Goal: Task Accomplishment & Management: Manage account settings

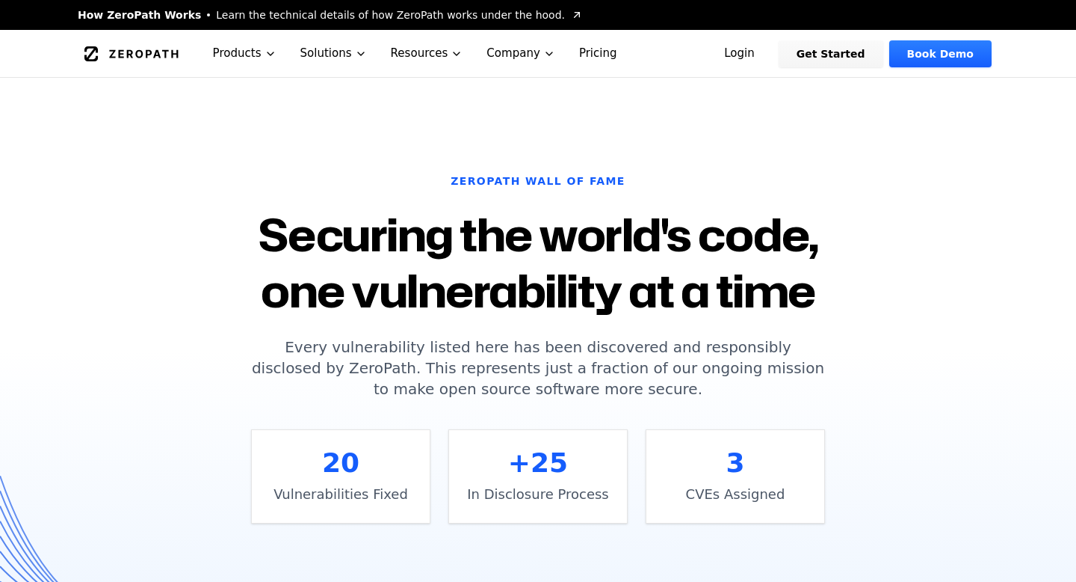
scroll to position [643, 0]
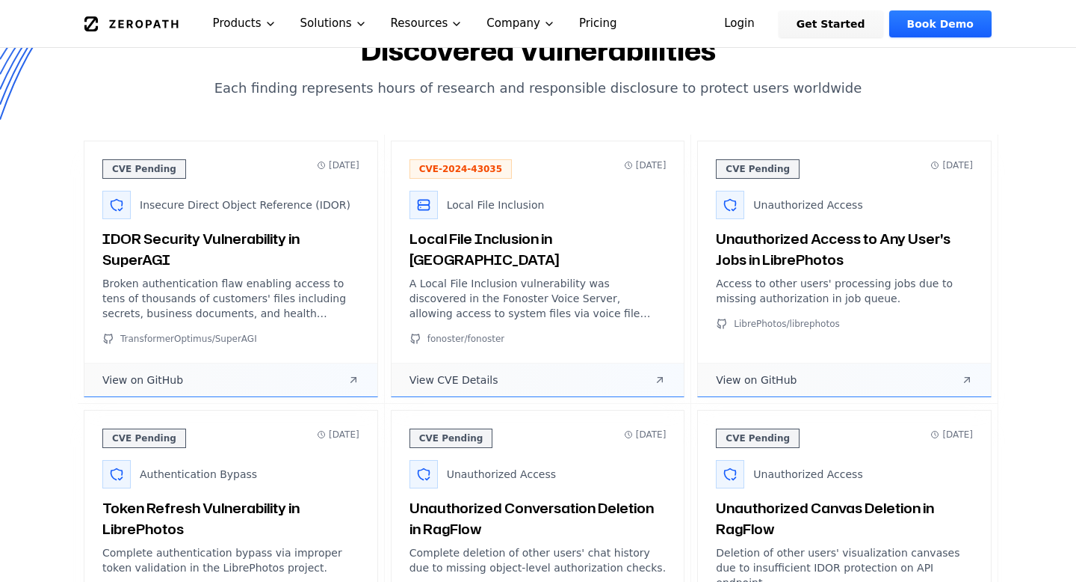
click at [647, 382] on link "View CVE Details" at bounding box center [538, 380] width 293 height 34
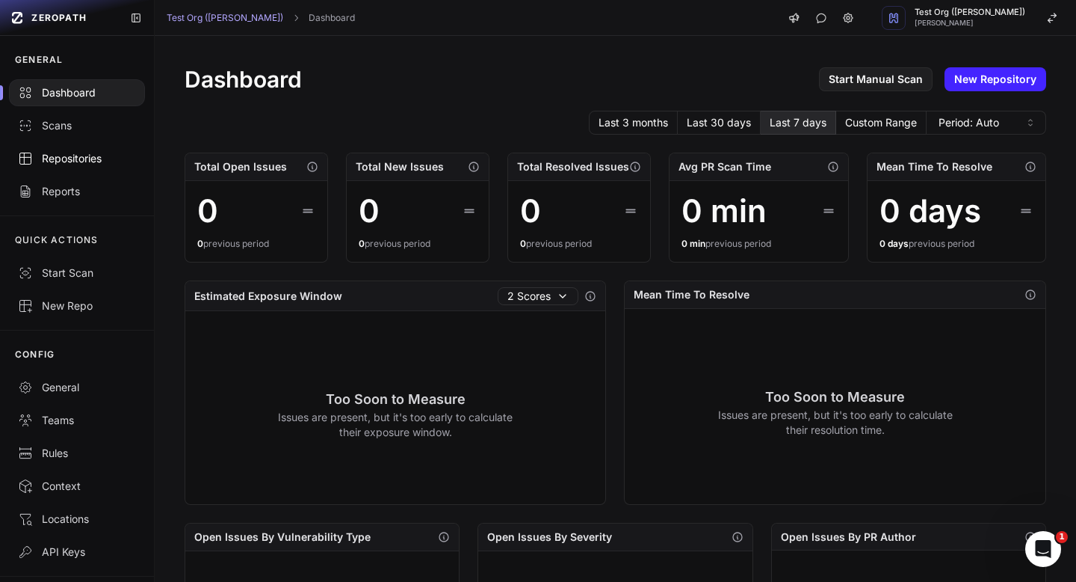
click at [84, 161] on div "Repositories" at bounding box center [77, 158] width 118 height 15
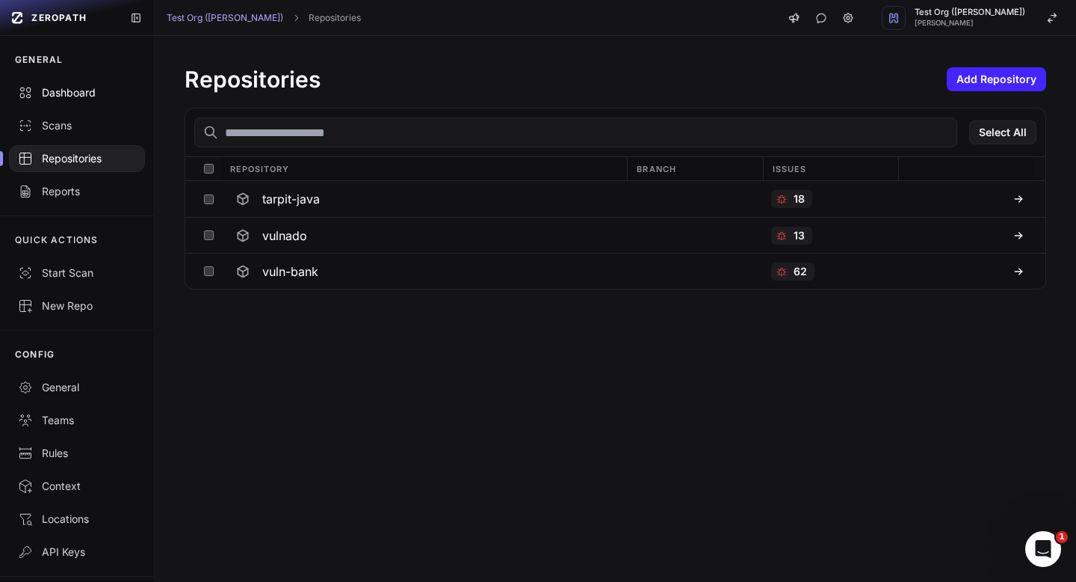
click at [85, 96] on div "Dashboard" at bounding box center [77, 92] width 118 height 15
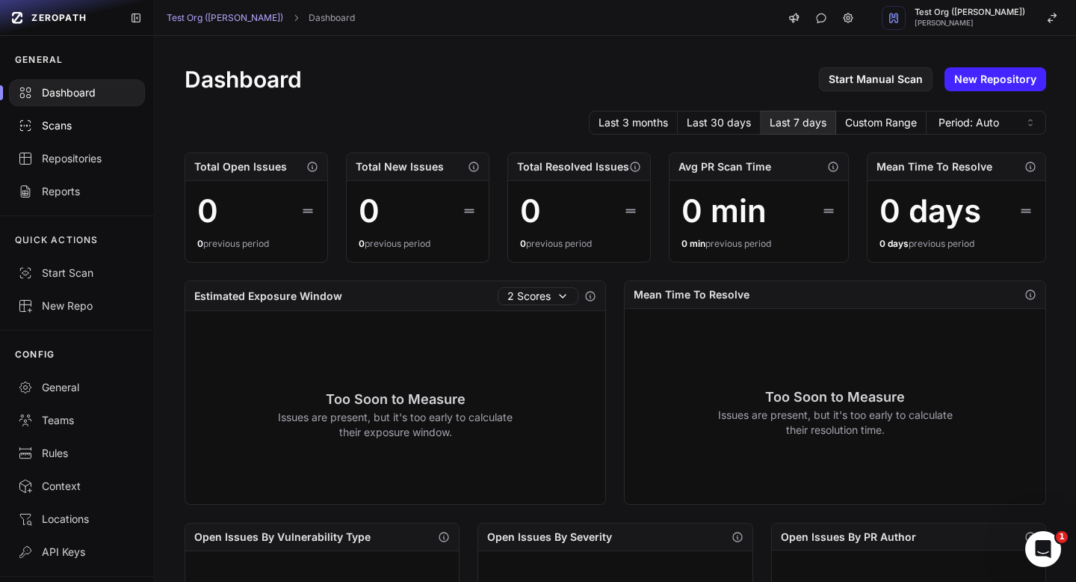
click at [105, 123] on div "Scans" at bounding box center [77, 125] width 118 height 15
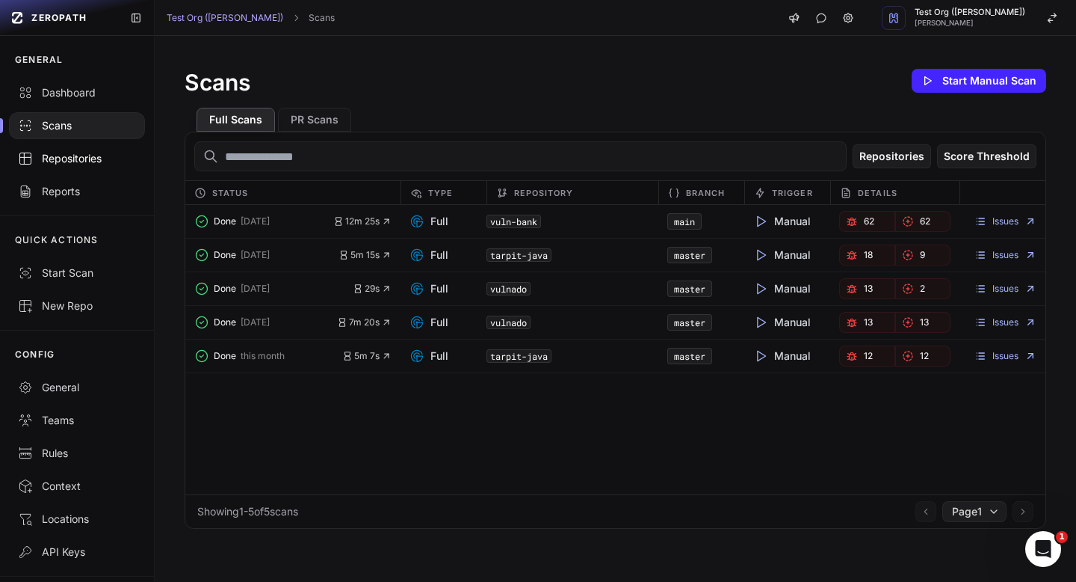
click at [108, 167] on link "Repositories" at bounding box center [77, 158] width 154 height 33
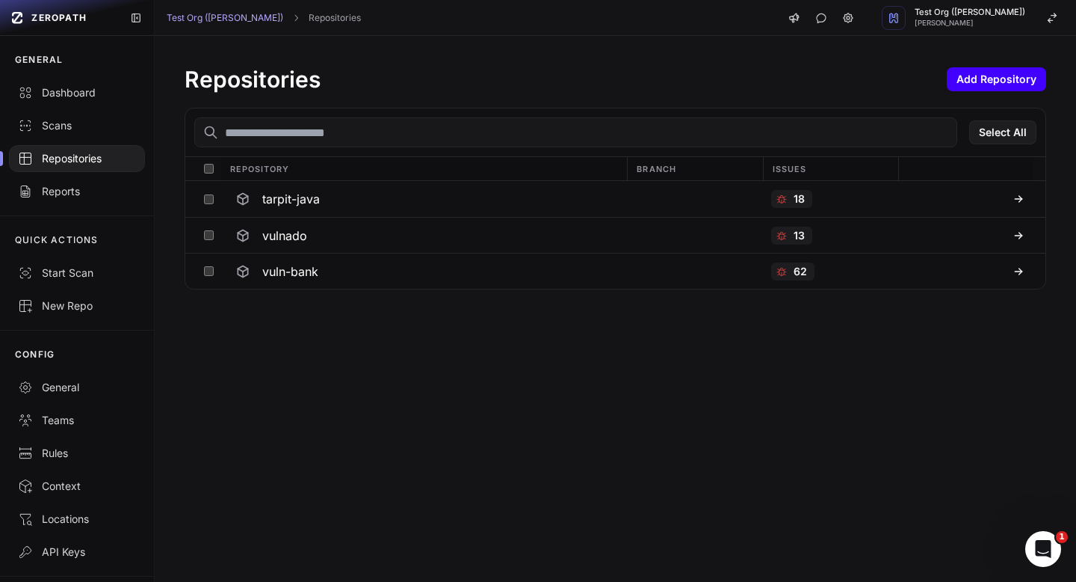
click at [1020, 81] on button "Add Repository" at bounding box center [996, 79] width 99 height 24
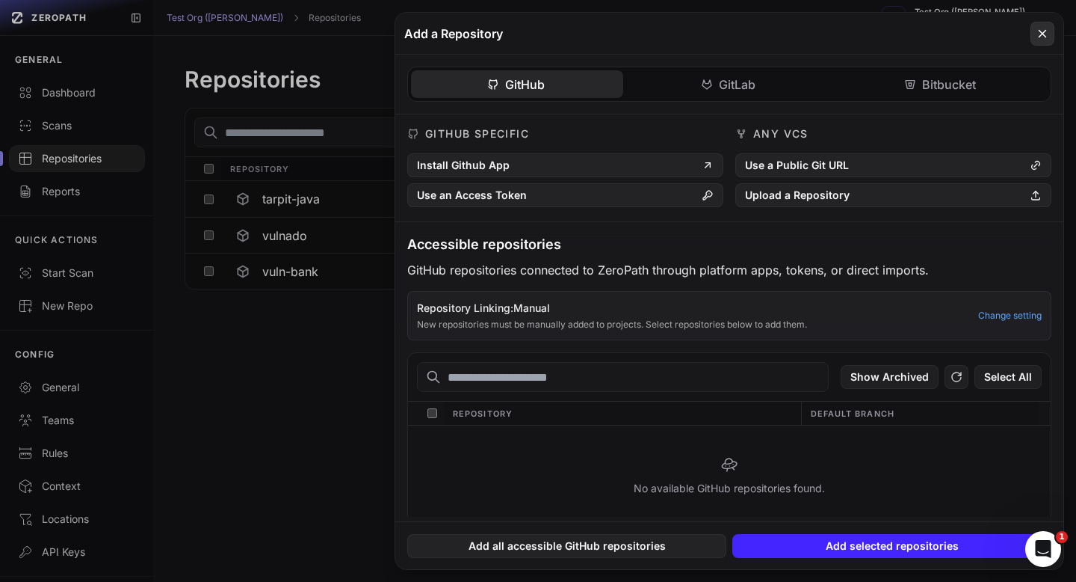
click at [1045, 33] on icon at bounding box center [1042, 34] width 13 height 18
